Goal: Information Seeking & Learning: Understand process/instructions

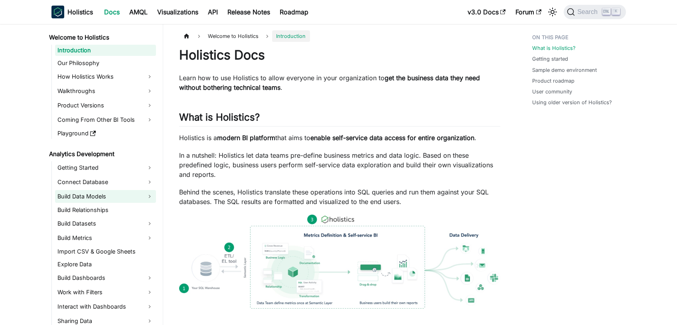
click at [102, 197] on link "Build Data Models" at bounding box center [105, 196] width 101 height 13
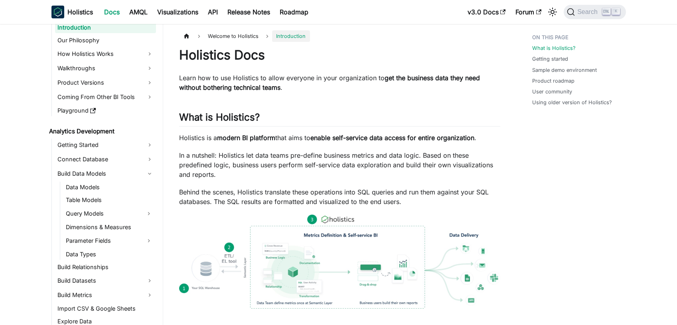
scroll to position [80, 0]
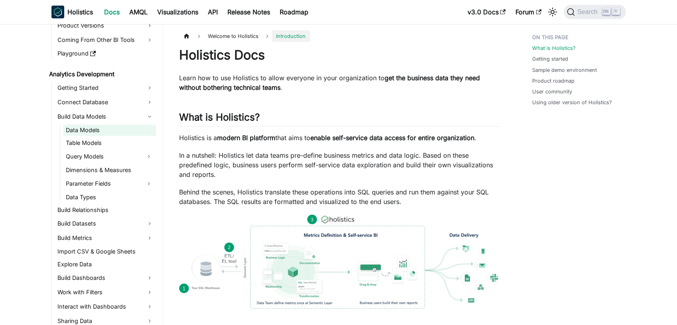
click at [90, 129] on link "Data Models" at bounding box center [109, 130] width 93 height 11
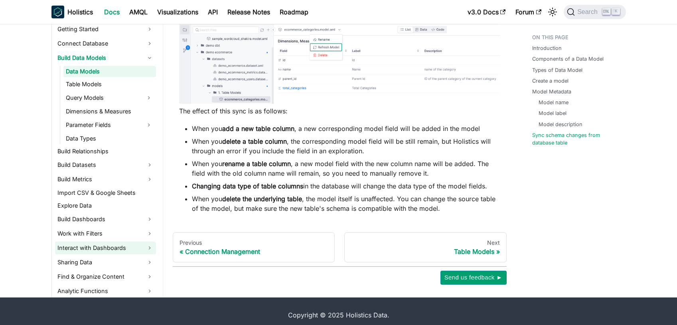
scroll to position [93, 0]
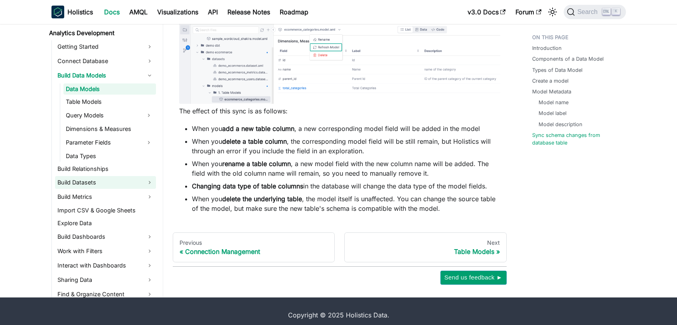
click at [85, 182] on link "Build Datasets" at bounding box center [105, 182] width 101 height 13
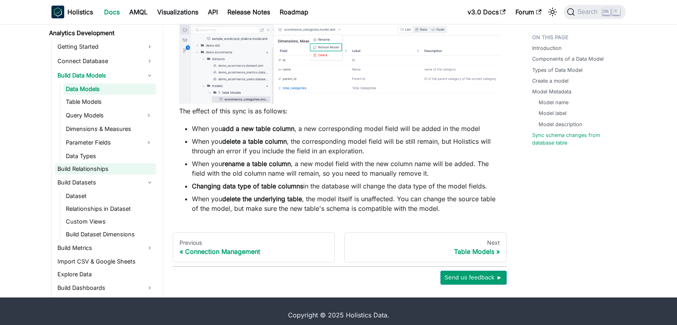
click at [85, 168] on link "Build Relationships" at bounding box center [105, 168] width 101 height 11
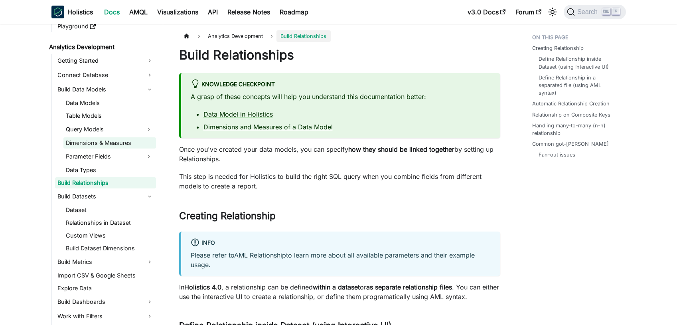
scroll to position [93, 0]
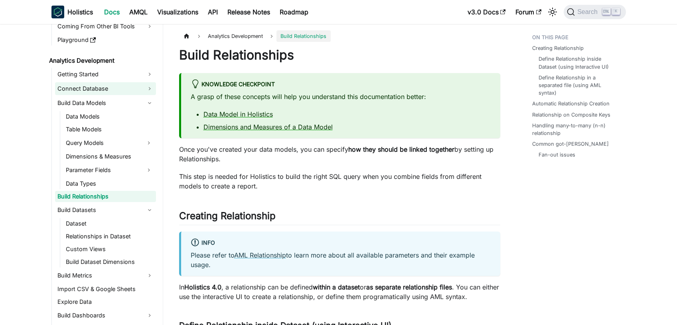
click at [146, 87] on link "Connect Database" at bounding box center [105, 88] width 101 height 13
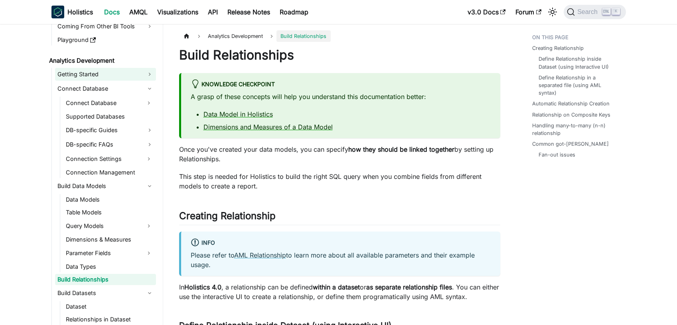
click at [150, 74] on link "Getting Started" at bounding box center [105, 74] width 101 height 13
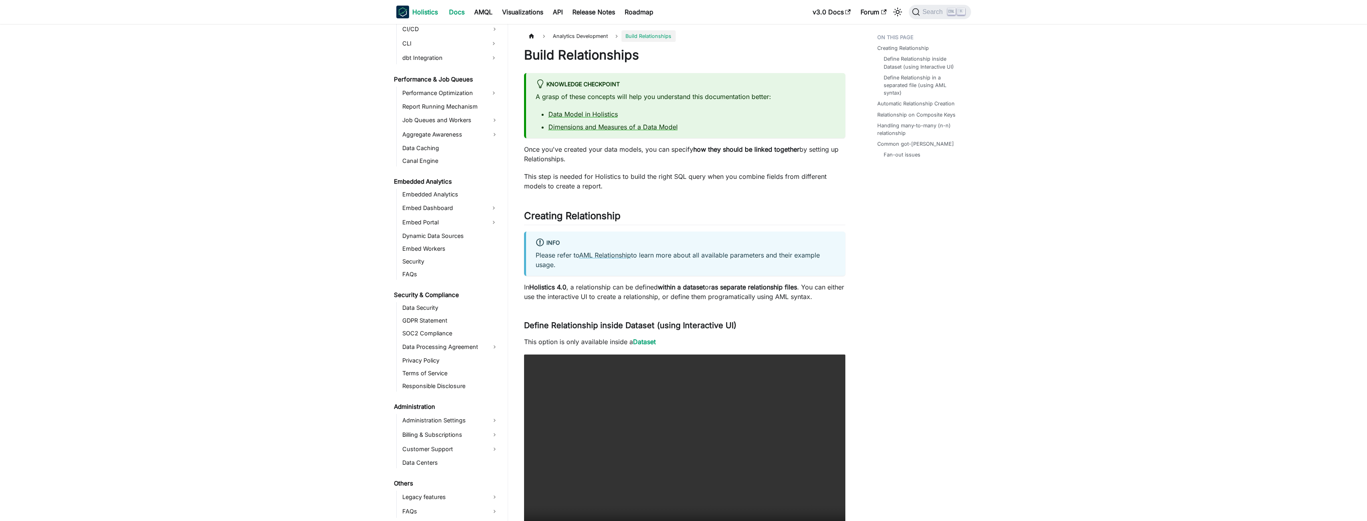
scroll to position [921, 0]
